Goal: Task Accomplishment & Management: Use online tool/utility

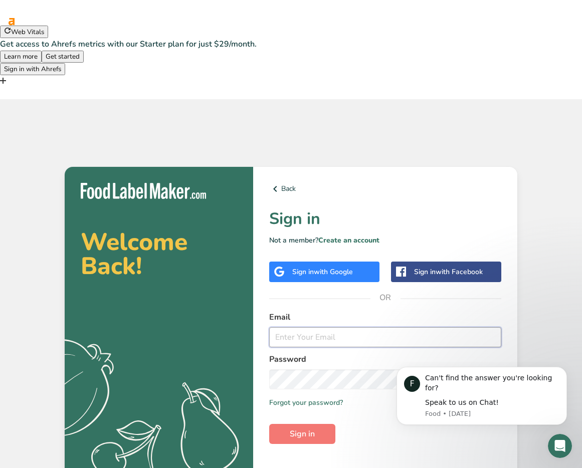
click at [374, 327] on input "email" at bounding box center [385, 337] width 232 height 20
paste input "[PERSON_NAME][EMAIL_ADDRESS][DOMAIN_NAME]"
type input "hannah@woww.co.za"
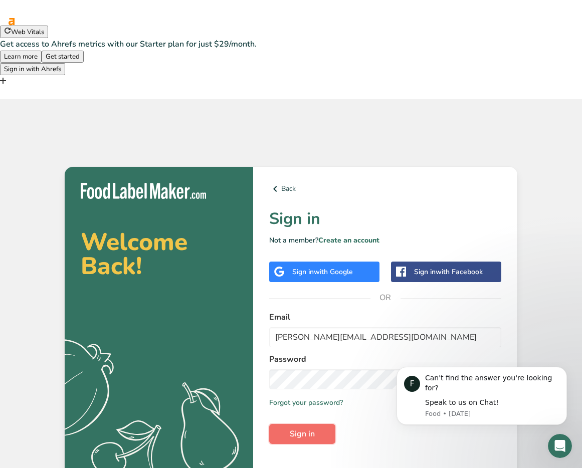
click at [320, 424] on button "Sign in" at bounding box center [302, 434] width 66 height 20
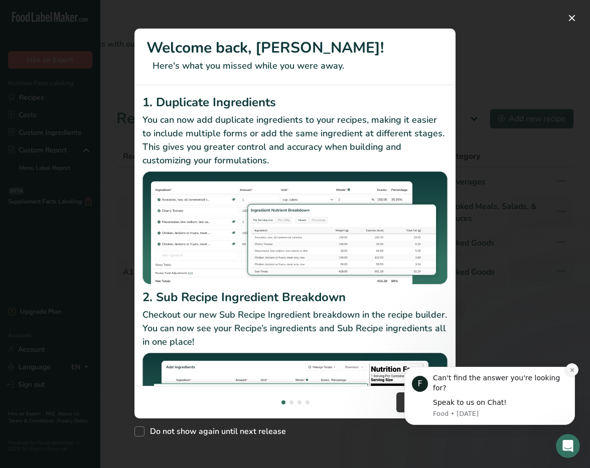
click at [570, 373] on icon "Dismiss notification" at bounding box center [572, 370] width 6 height 6
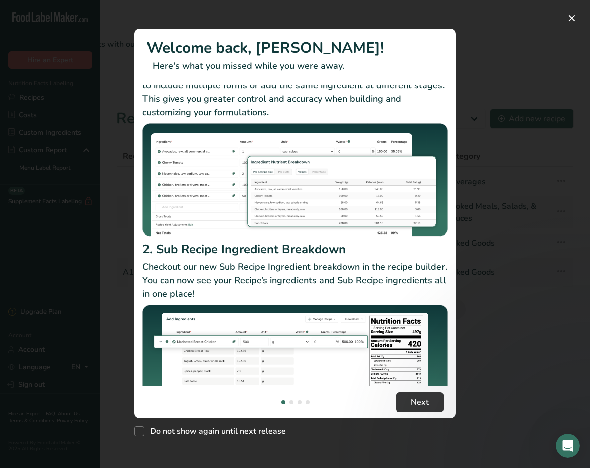
scroll to position [87, 0]
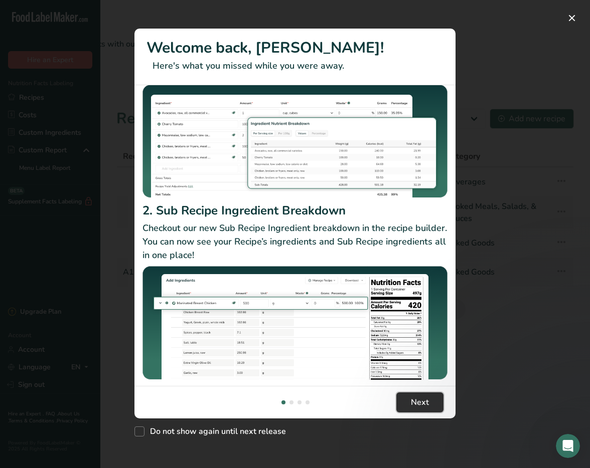
click at [405, 403] on button "Next" at bounding box center [419, 403] width 47 height 20
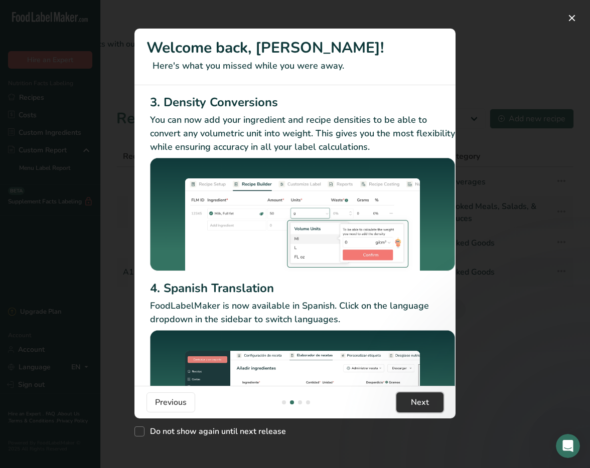
click at [405, 403] on button "Next" at bounding box center [419, 403] width 47 height 20
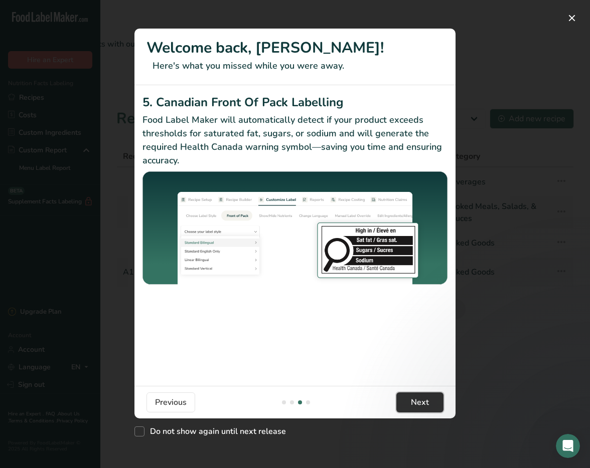
click at [405, 403] on button "Next" at bounding box center [419, 403] width 47 height 20
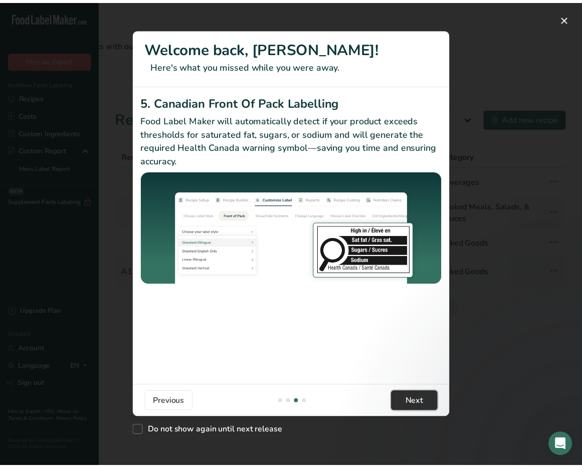
scroll to position [0, 955]
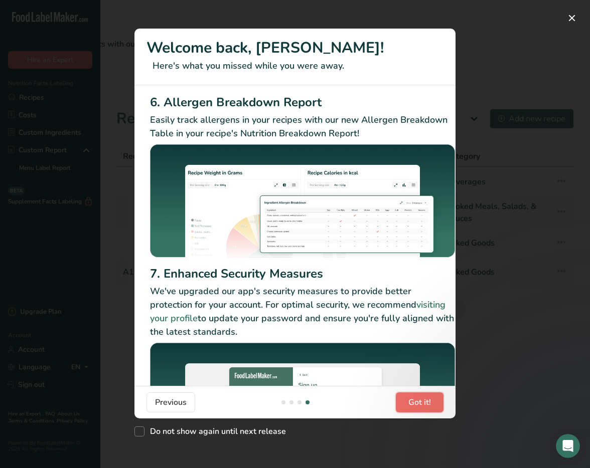
click at [410, 401] on span "Got it!" at bounding box center [419, 403] width 23 height 12
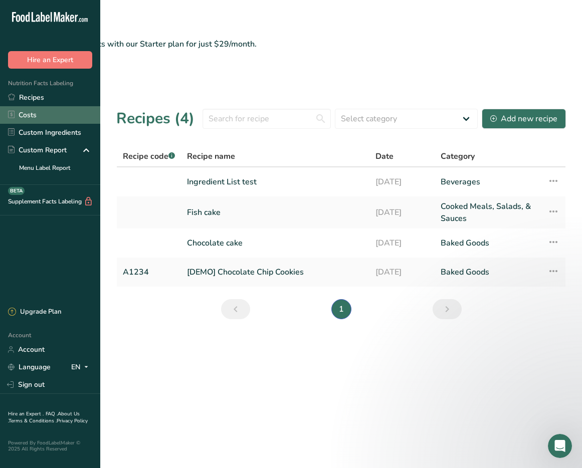
click at [37, 111] on link "Costs" at bounding box center [50, 115] width 100 height 18
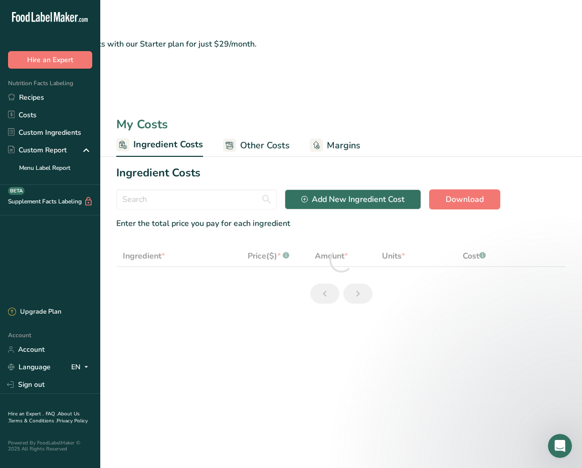
select select "1"
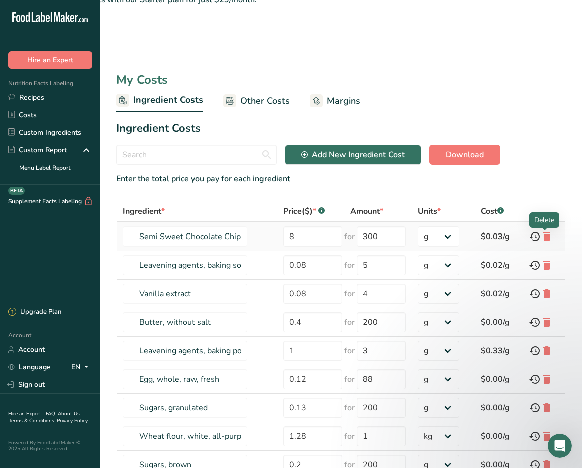
scroll to position [51, 0]
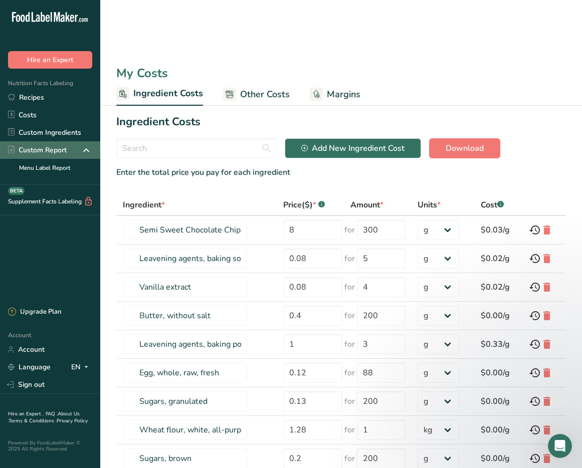
click at [71, 151] on div "Custom Report" at bounding box center [50, 150] width 100 height 18
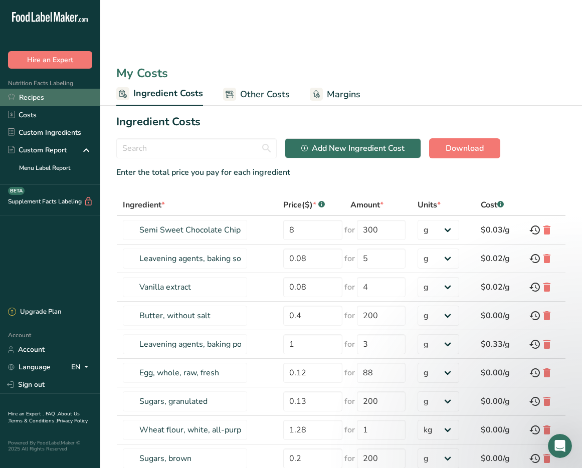
click at [39, 90] on link "Recipes" at bounding box center [50, 98] width 100 height 18
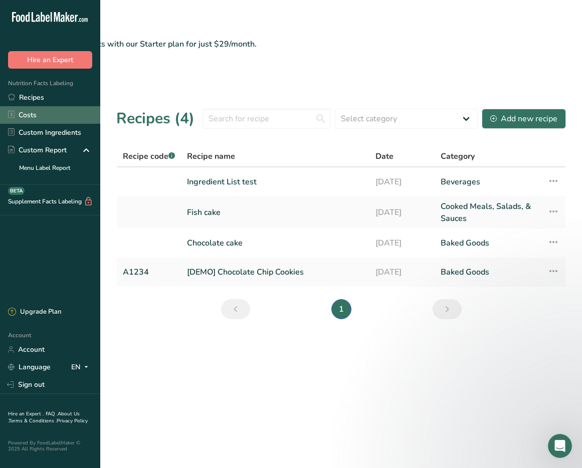
click at [33, 115] on link "Costs" at bounding box center [50, 115] width 100 height 18
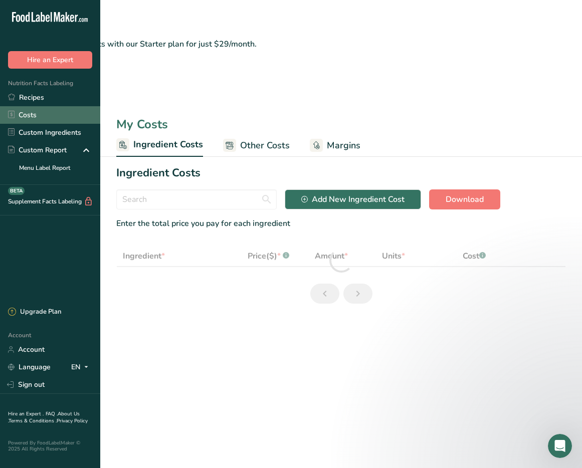
select select "1"
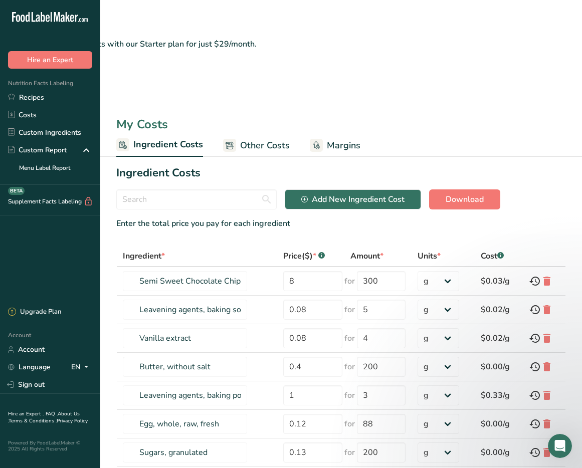
click at [248, 139] on span "Other Costs" at bounding box center [265, 146] width 50 height 14
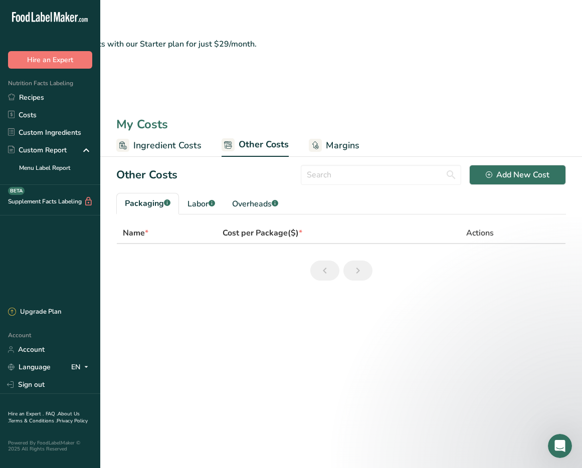
click at [323, 134] on link "Margins" at bounding box center [334, 145] width 51 height 23
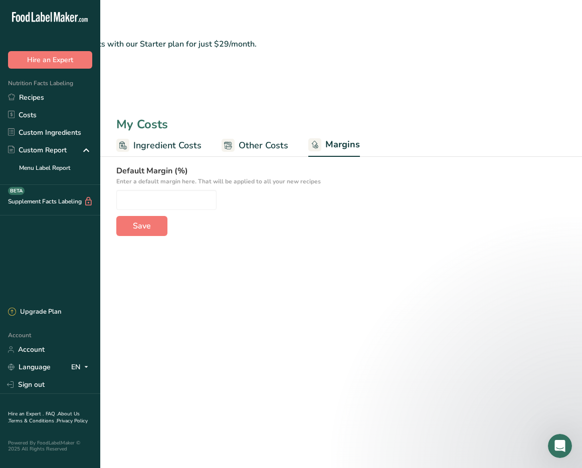
click at [192, 139] on span "Ingredient Costs" at bounding box center [167, 146] width 68 height 14
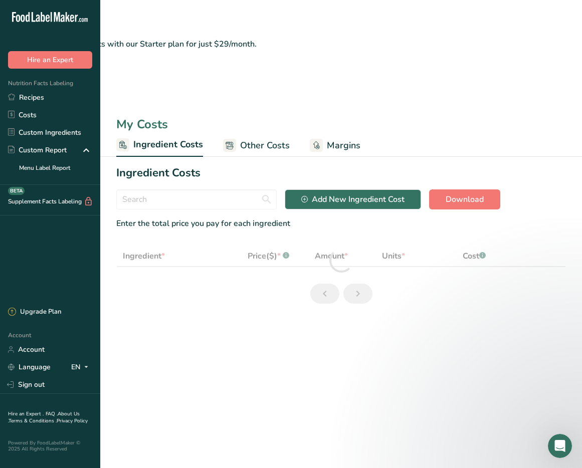
select select "1"
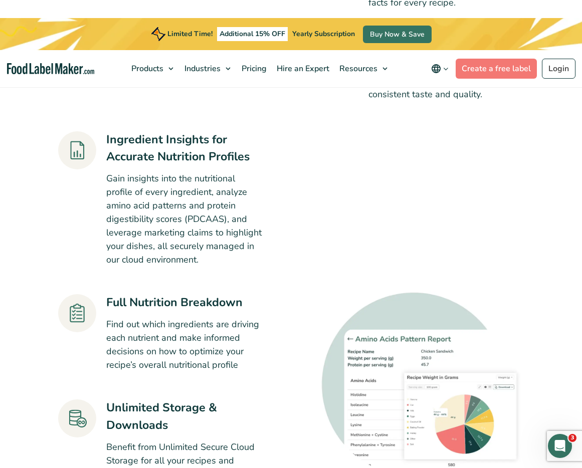
scroll to position [1387, 0]
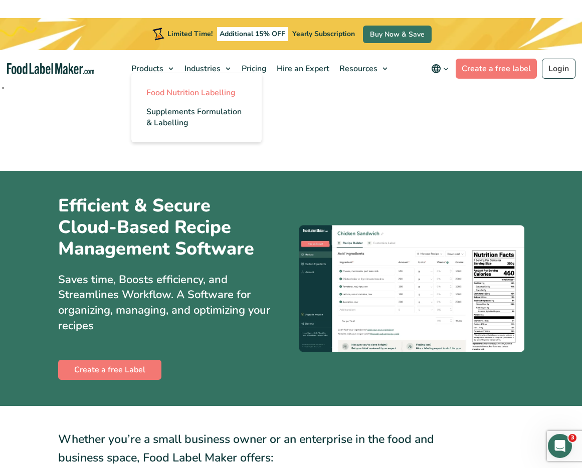
click at [176, 86] on link "Food Nutrition Labelling" at bounding box center [196, 92] width 130 height 19
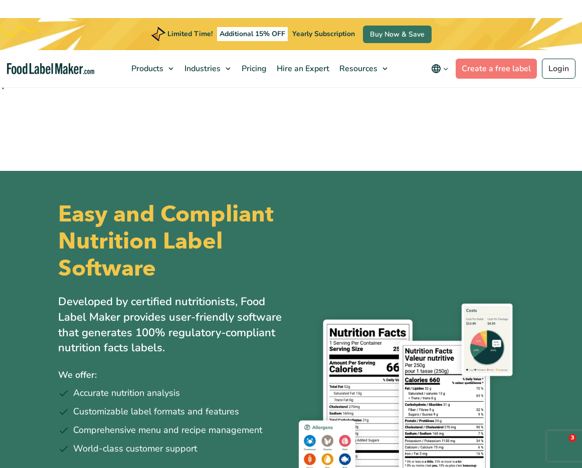
scroll to position [451, 0]
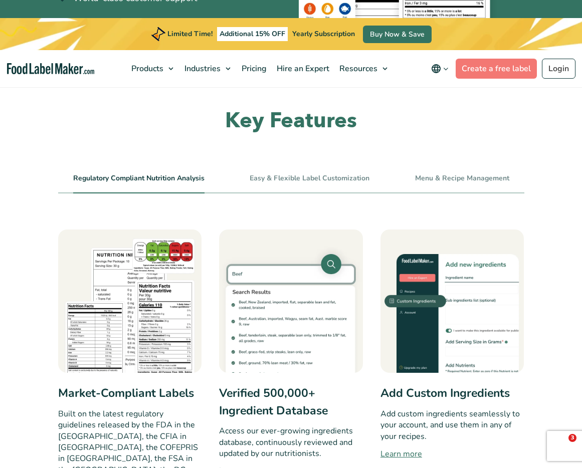
click at [252, 465] on link "Learn more" at bounding box center [291, 471] width 144 height 12
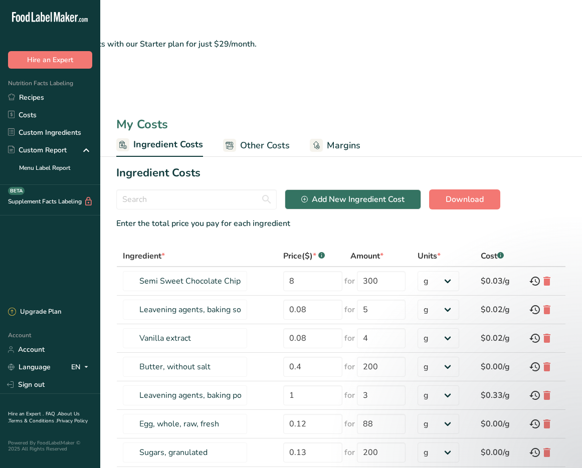
select select "1"
click at [251, 139] on span "Other Costs" at bounding box center [265, 146] width 50 height 14
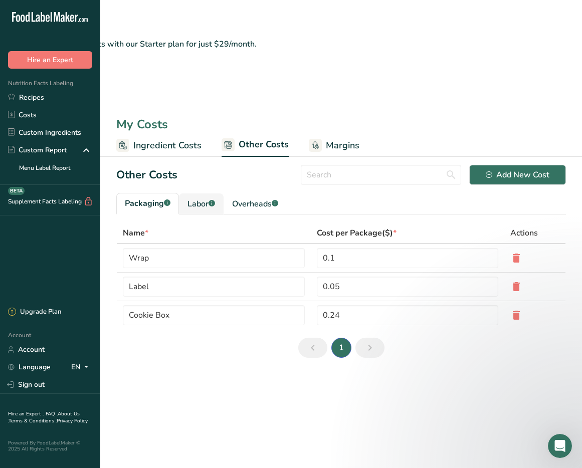
click at [195, 198] on div "Labor .a-a{fill:#347362;}.b-a{fill:#fff;}" at bounding box center [201, 204] width 28 height 12
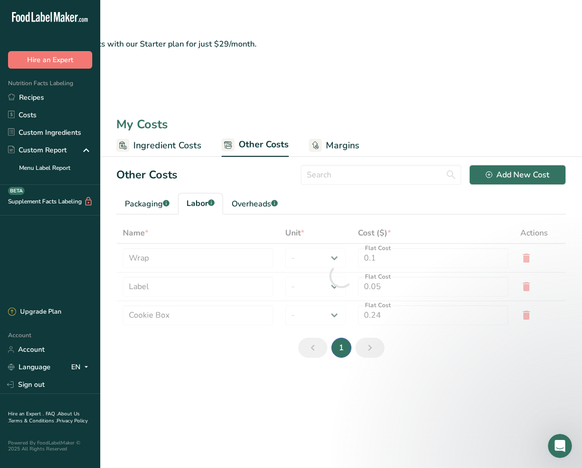
type input "Baker"
type input "Chef"
type input "9.3"
select select "1"
type input "3"
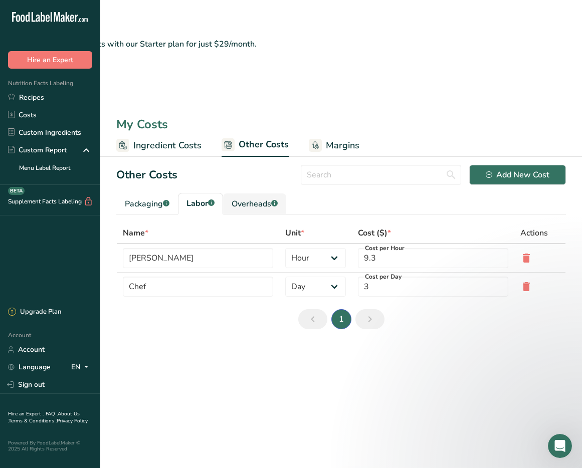
click at [244, 198] on div "Overheads .a-a{fill:#347362;}.b-a{fill:#fff;}" at bounding box center [255, 204] width 46 height 12
type input "Electricity"
type input "Gas"
type input "5"
type input "1"
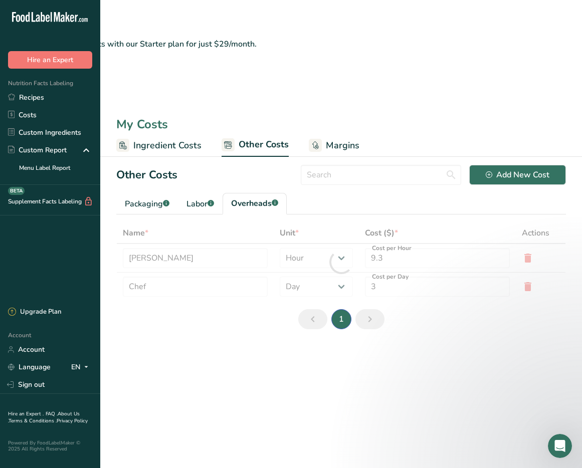
select select "1"
click at [159, 198] on div "Packaging .a-a{fill:#347362;}.b-a{fill:#fff;}" at bounding box center [147, 204] width 45 height 12
type input "Wrap"
type input "Label"
type input "0.1"
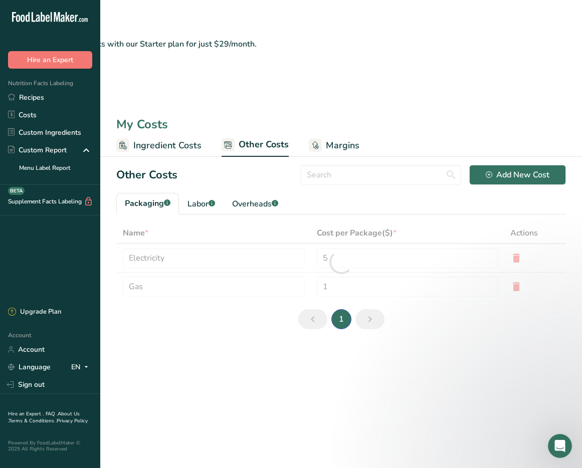
type input "0.05"
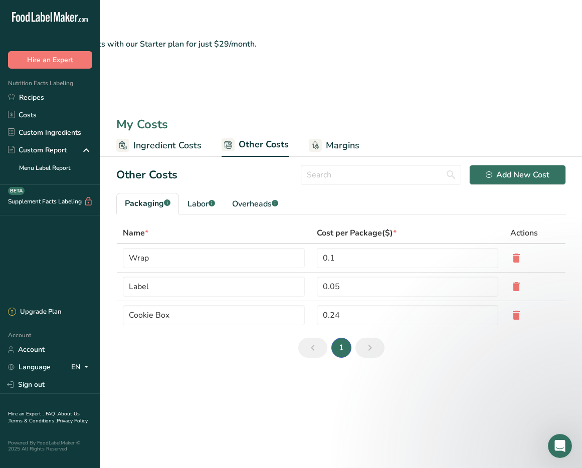
click at [160, 139] on span "Ingredient Costs" at bounding box center [167, 146] width 68 height 14
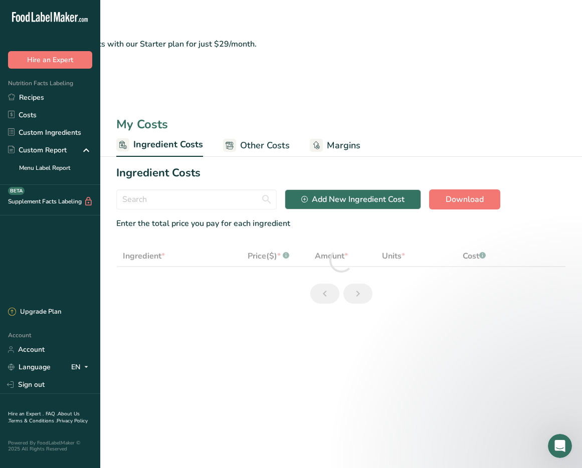
select select "1"
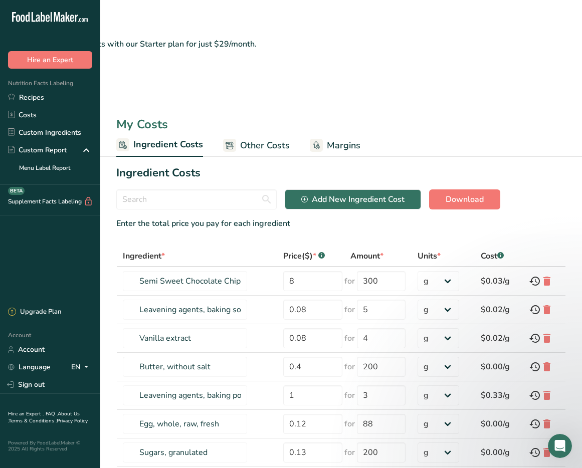
click at [264, 134] on link "Other Costs" at bounding box center [256, 145] width 67 height 23
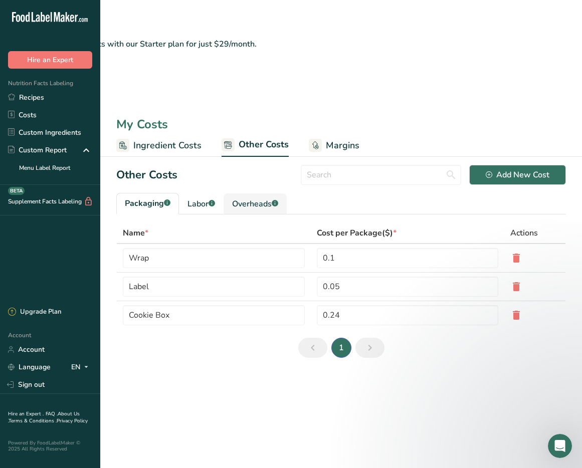
click at [238, 198] on div "Overheads .a-a{fill:#347362;}.b-a{fill:#fff;}" at bounding box center [255, 204] width 46 height 12
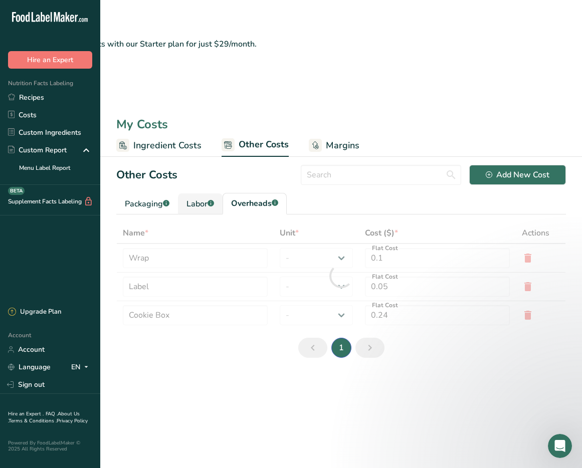
type input "Electricity"
type input "Gas"
type input "5"
select select "1"
type input "1"
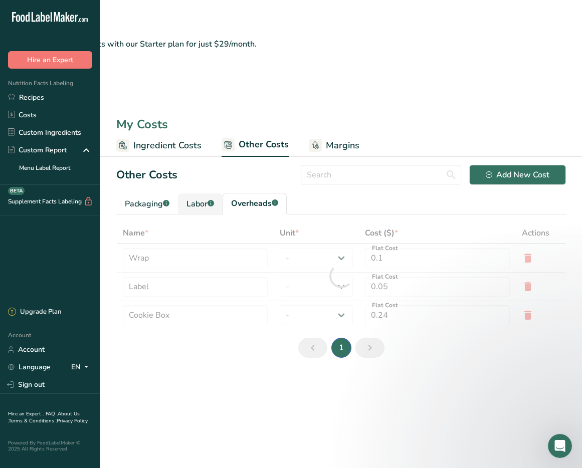
select select "1"
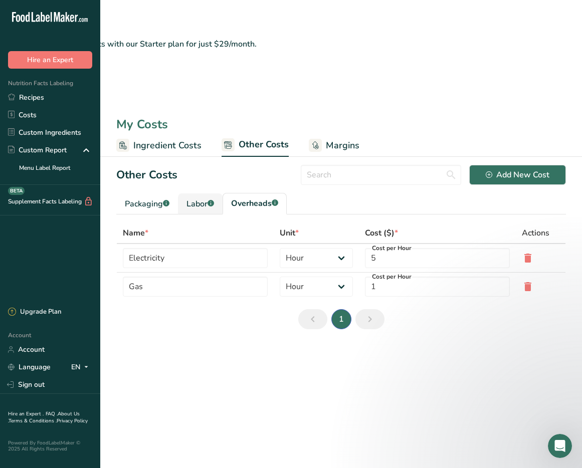
click at [204, 198] on div "Labor .a-a{fill:#347362;}.b-a{fill:#fff;}" at bounding box center [200, 204] width 28 height 12
type input "Baker"
type input "Chef"
type input "9.3"
type input "3"
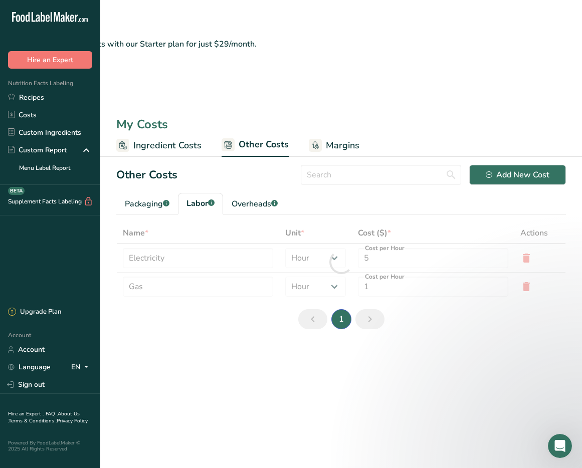
select select "2"
click at [170, 139] on span "Ingredient Costs" at bounding box center [167, 146] width 68 height 14
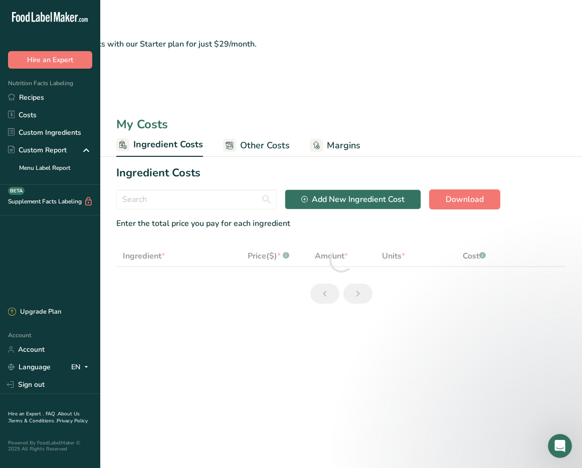
select select "1"
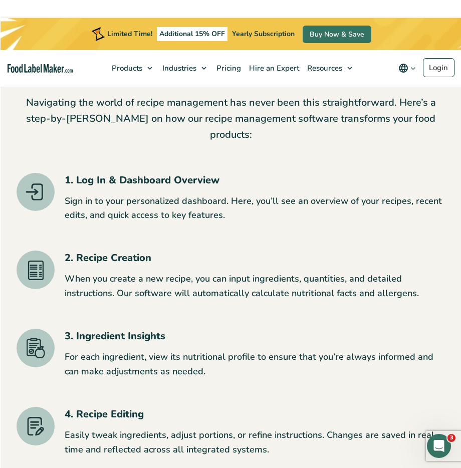
scroll to position [2172, 0]
